Goal: Task Accomplishment & Management: Manage account settings

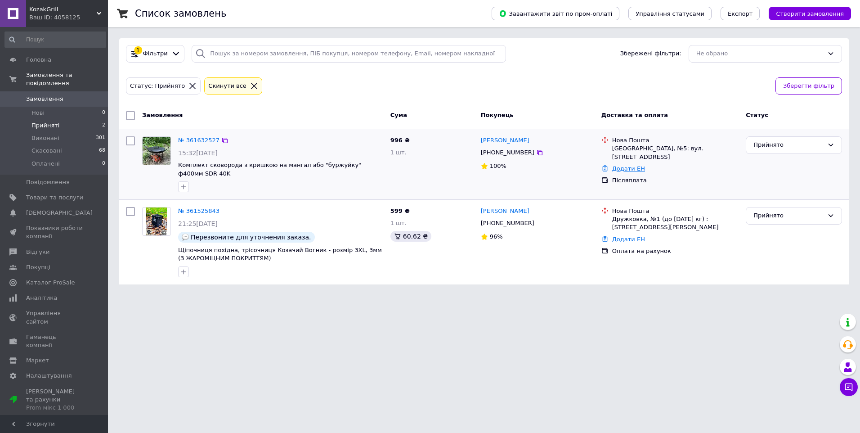
click at [624, 165] on link "Додати ЕН" at bounding box center [628, 168] width 33 height 7
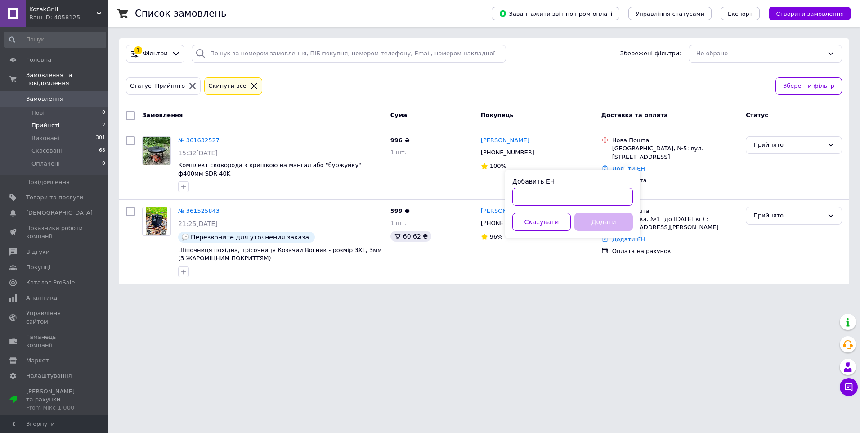
click at [535, 194] on input "Добавить ЕН" at bounding box center [573, 197] width 121 height 18
paste input "20451247304391"
type input "20451247304391"
click at [606, 221] on button "Додати" at bounding box center [604, 222] width 58 height 18
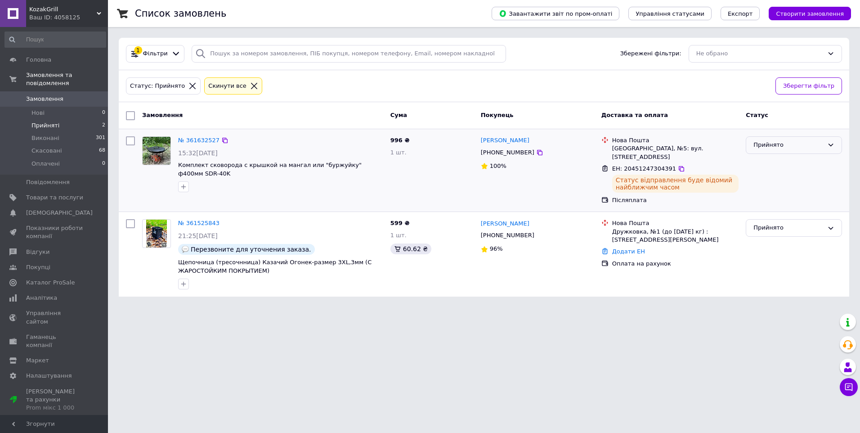
click at [829, 142] on icon at bounding box center [831, 144] width 7 height 7
click at [770, 162] on li "Виконано" at bounding box center [794, 164] width 95 height 17
